Goal: Task Accomplishment & Management: Manage account settings

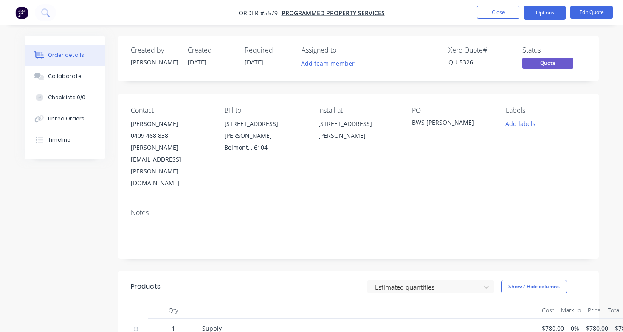
scroll to position [0, 0]
click at [495, 8] on button "Close" at bounding box center [498, 12] width 42 height 13
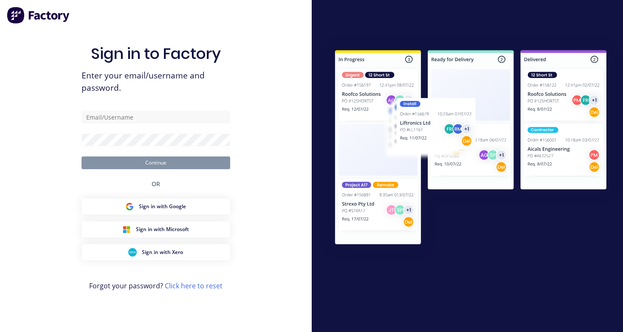
click at [161, 39] on div "Sign in to Factory Enter your email/username and password. Continue OR Sign in …" at bounding box center [156, 175] width 149 height 302
click at [172, 112] on input "text" at bounding box center [156, 117] width 149 height 13
type input "[PERSON_NAME][EMAIL_ADDRESS][DOMAIN_NAME]"
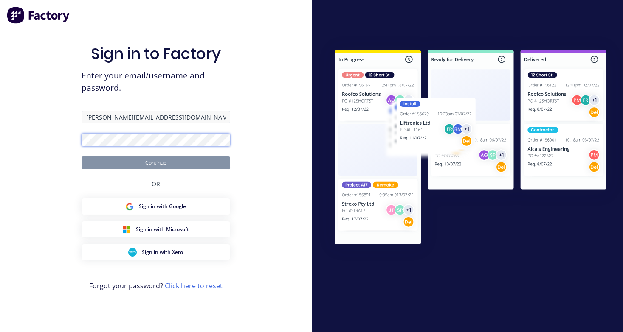
click at [155, 163] on button "Continue" at bounding box center [156, 163] width 149 height 13
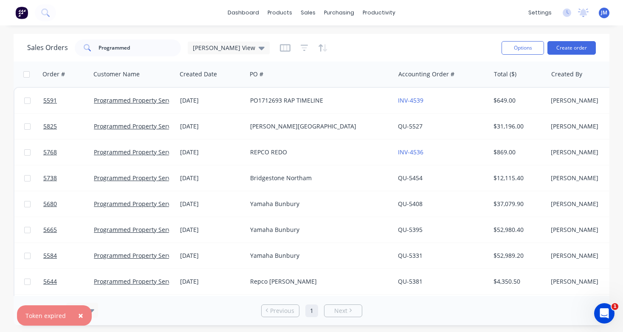
click at [79, 315] on span "×" at bounding box center [80, 316] width 5 height 12
click at [121, 48] on input "Programmed" at bounding box center [139, 47] width 83 height 17
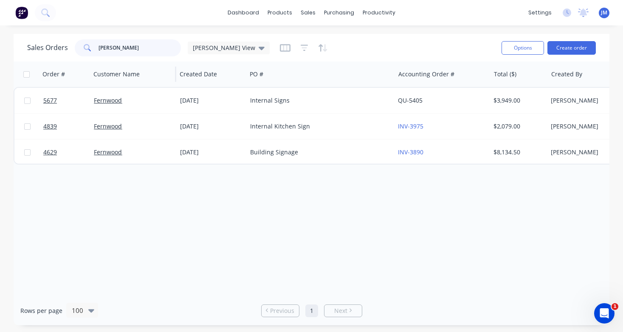
type input "[PERSON_NAME]"
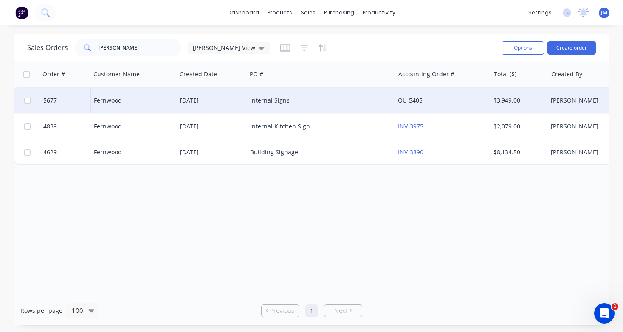
drag, startPoint x: 127, startPoint y: 62, endPoint x: 251, endPoint y: 103, distance: 130.5
click at [251, 103] on div "Internal Signs" at bounding box center [317, 100] width 134 height 8
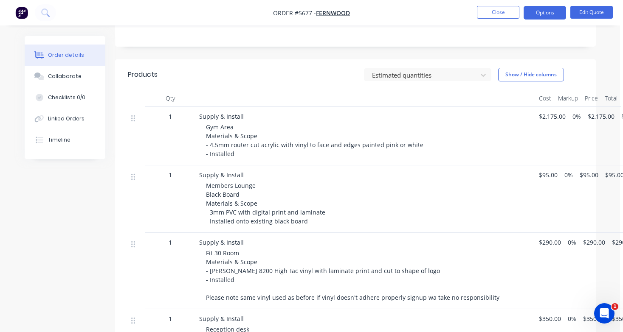
scroll to position [185, 0]
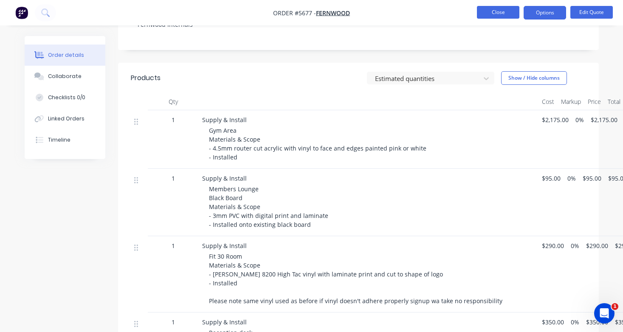
click at [508, 16] on button "Close" at bounding box center [498, 12] width 42 height 13
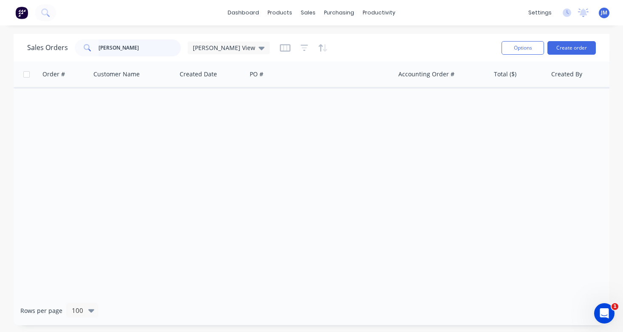
click at [110, 45] on input "[PERSON_NAME]" at bounding box center [139, 47] width 83 height 17
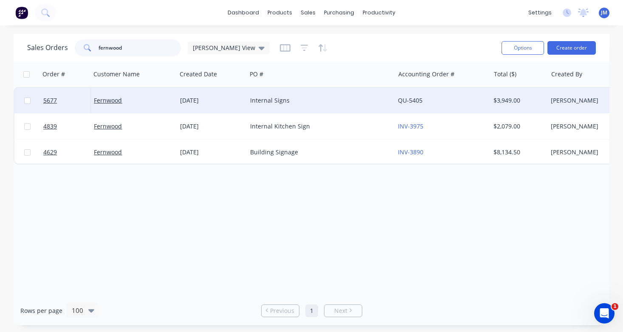
type input "fernwood"
click at [256, 102] on div "Internal Signs" at bounding box center [317, 100] width 134 height 8
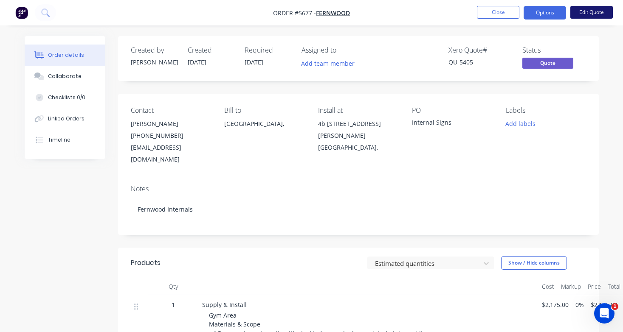
click at [598, 15] on button "Edit Quote" at bounding box center [591, 12] width 42 height 13
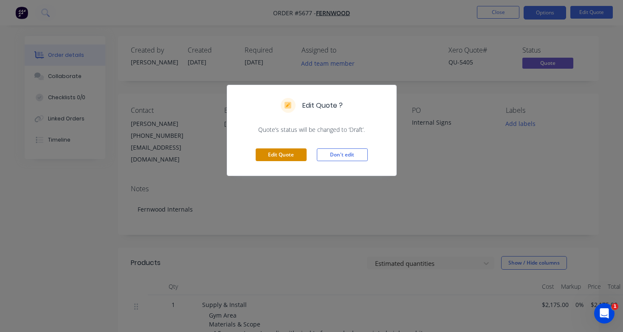
click at [288, 154] on button "Edit Quote" at bounding box center [281, 155] width 51 height 13
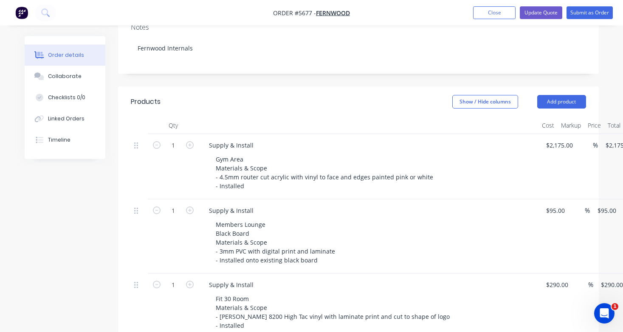
scroll to position [166, 0]
